Goal: Transaction & Acquisition: Purchase product/service

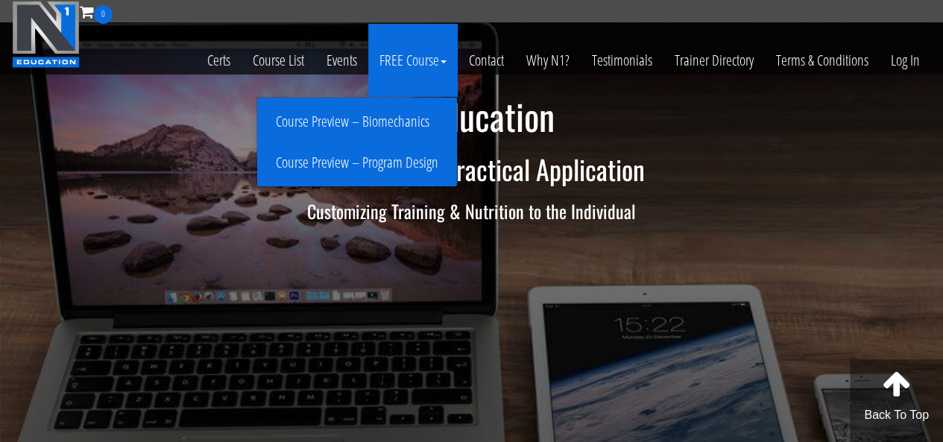
click at [403, 129] on link "Course Preview – Biomechanics" at bounding box center [357, 122] width 192 height 26
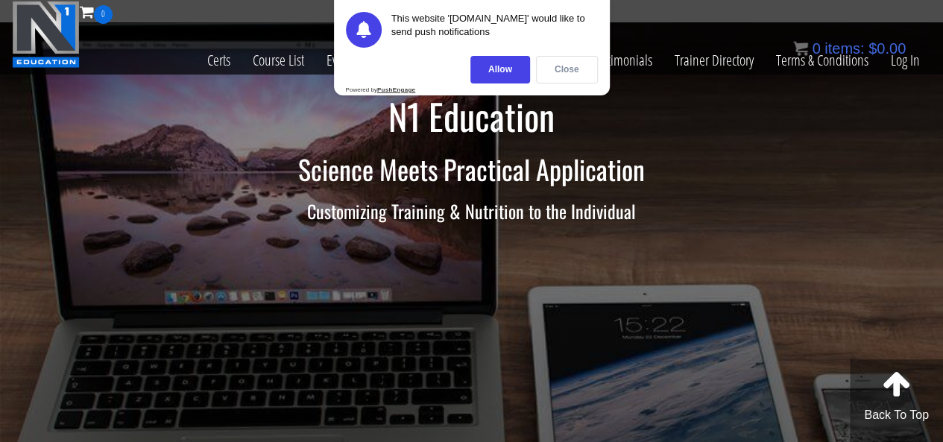
click at [555, 82] on div "Close" at bounding box center [567, 70] width 62 height 28
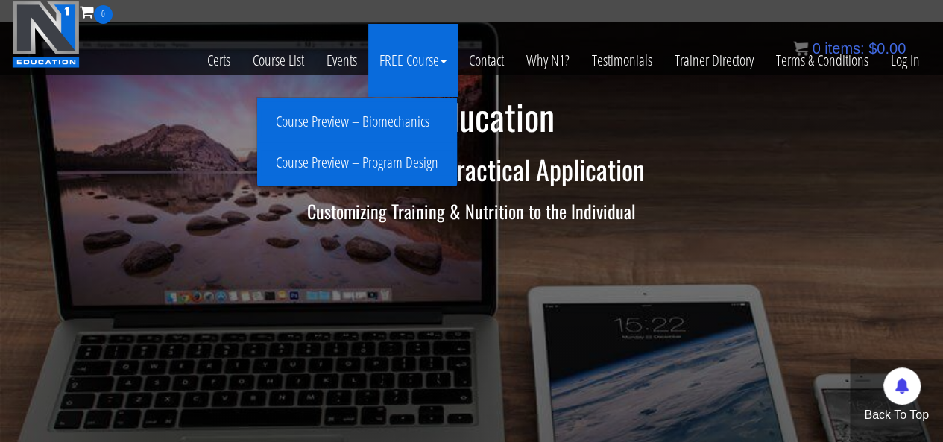
click at [385, 119] on link "Course Preview – Biomechanics" at bounding box center [357, 122] width 192 height 26
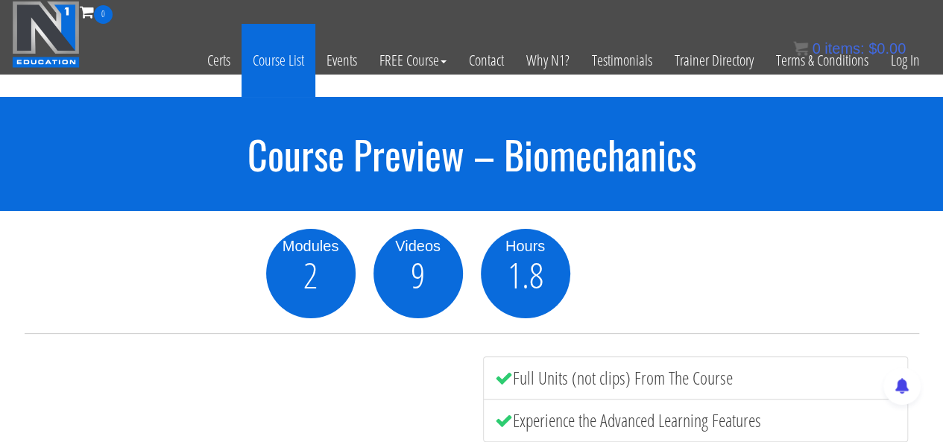
click at [303, 56] on link "Course List" at bounding box center [279, 60] width 74 height 73
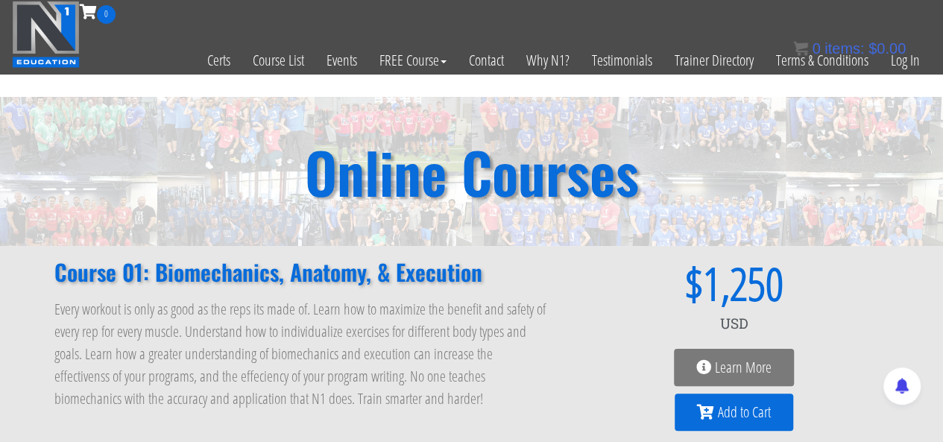
click at [708, 359] on link "Learn More" at bounding box center [734, 367] width 120 height 37
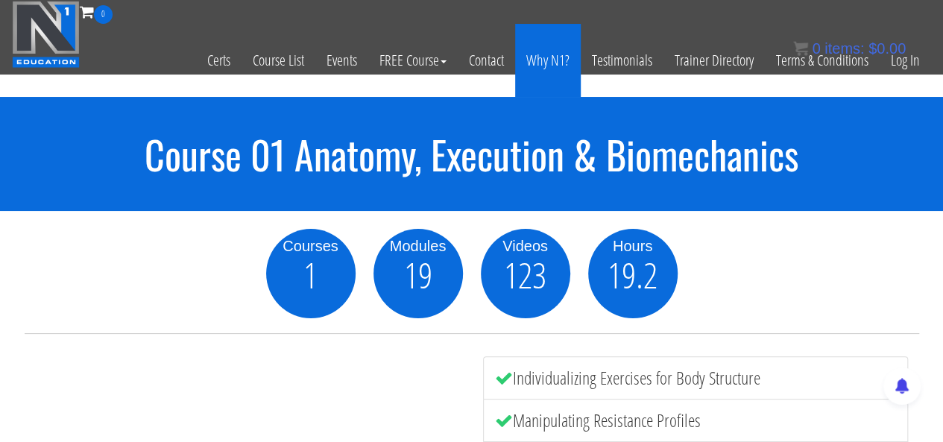
click at [551, 62] on link "Why N1?" at bounding box center [548, 60] width 66 height 73
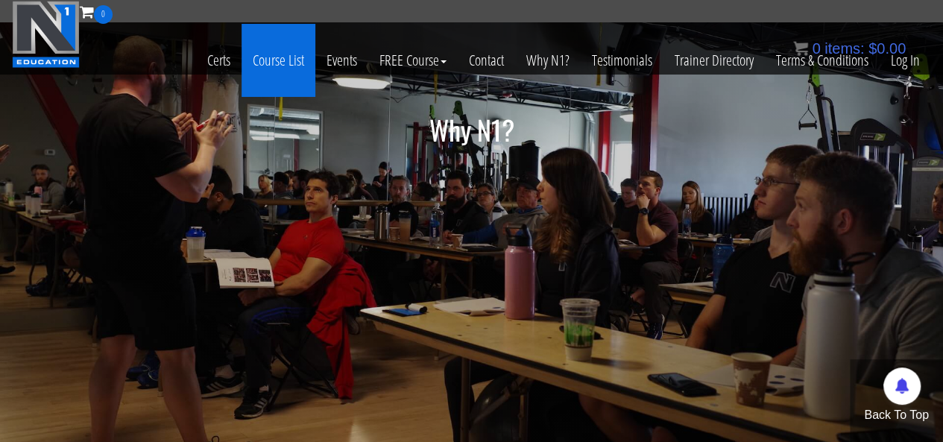
click at [274, 54] on link "Course List" at bounding box center [279, 60] width 74 height 73
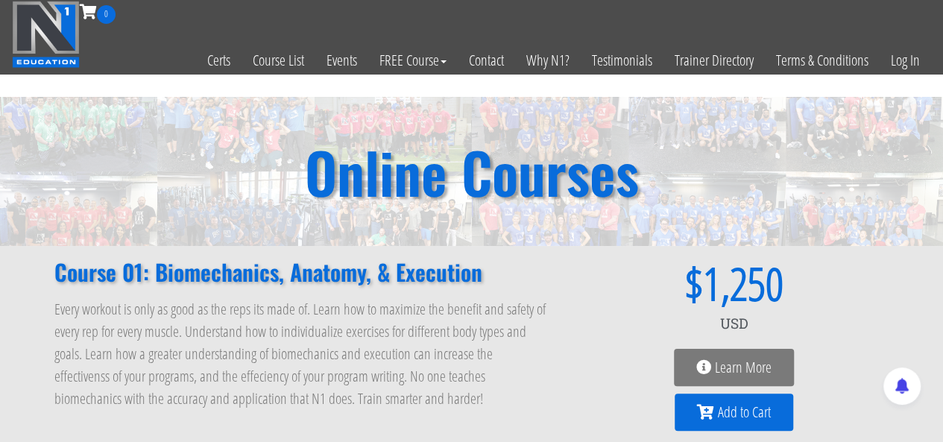
click at [704, 409] on icon at bounding box center [705, 412] width 17 height 15
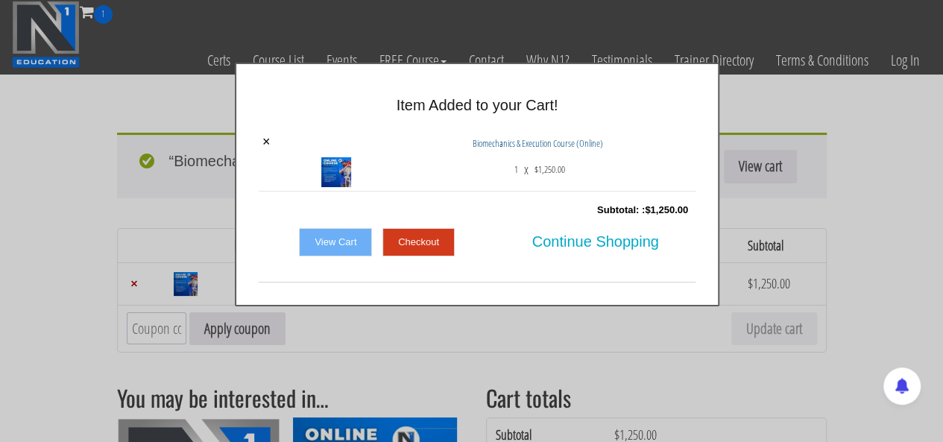
click at [434, 251] on link "Checkout" at bounding box center [418, 242] width 72 height 28
